Goal: Transaction & Acquisition: Purchase product/service

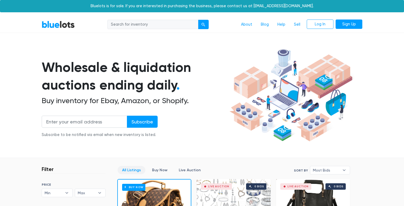
click at [172, 26] on input "search" at bounding box center [152, 25] width 91 height 10
type input "apple"
click at [198, 20] on button "submit" at bounding box center [203, 25] width 11 height 10
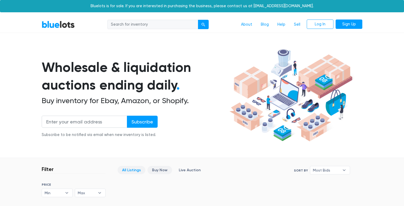
click at [159, 169] on link "Buy Now" at bounding box center [160, 170] width 25 height 8
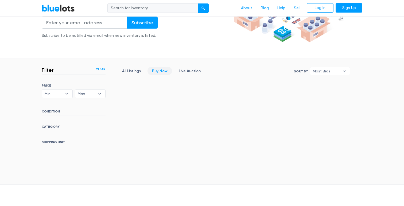
scroll to position [53, 0]
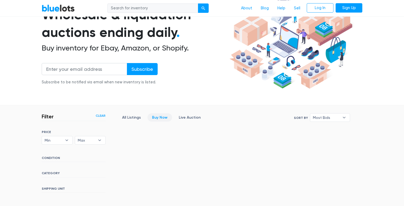
click at [55, 173] on h6 "CATEGORY" at bounding box center [74, 174] width 64 height 6
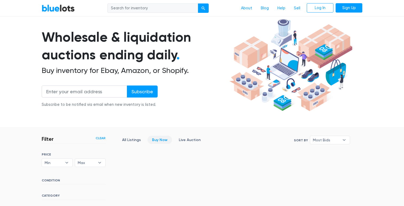
scroll to position [28, 0]
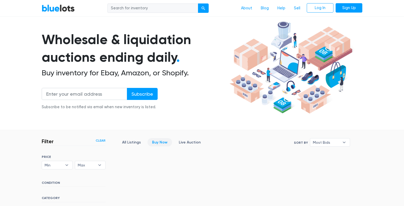
click at [55, 10] on link "BlueLots" at bounding box center [58, 8] width 33 height 8
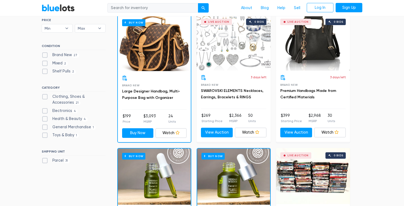
scroll to position [193, 0]
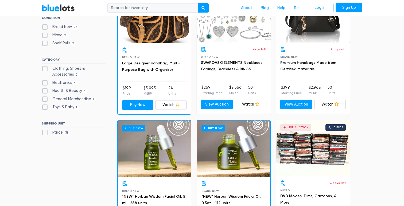
click at [66, 84] on label "Electronics 4" at bounding box center [60, 83] width 36 height 6
click at [45, 83] on input "Electronics 4" at bounding box center [43, 81] width 3 height 3
checkbox input "true"
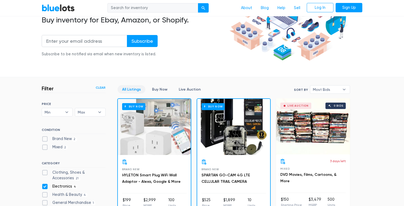
scroll to position [105, 0]
